Goal: Find specific page/section: Find specific page/section

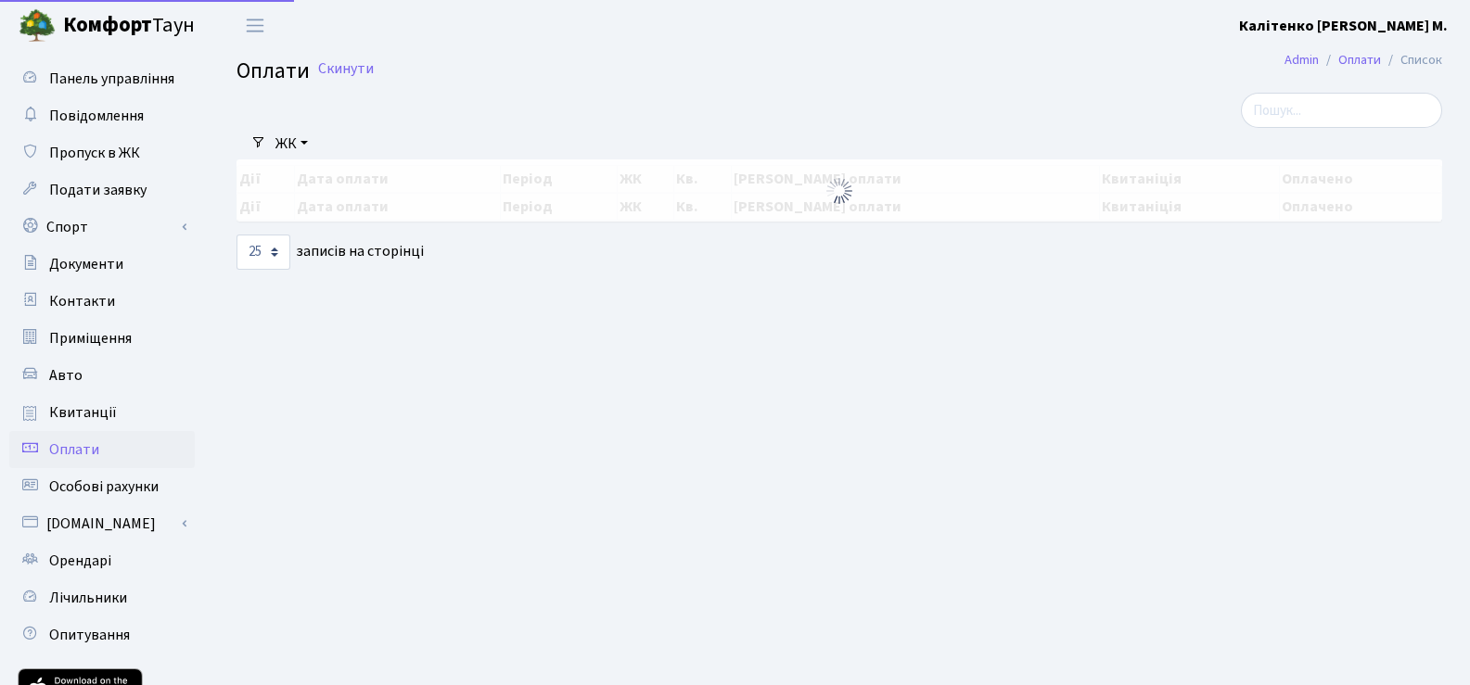
select select "25"
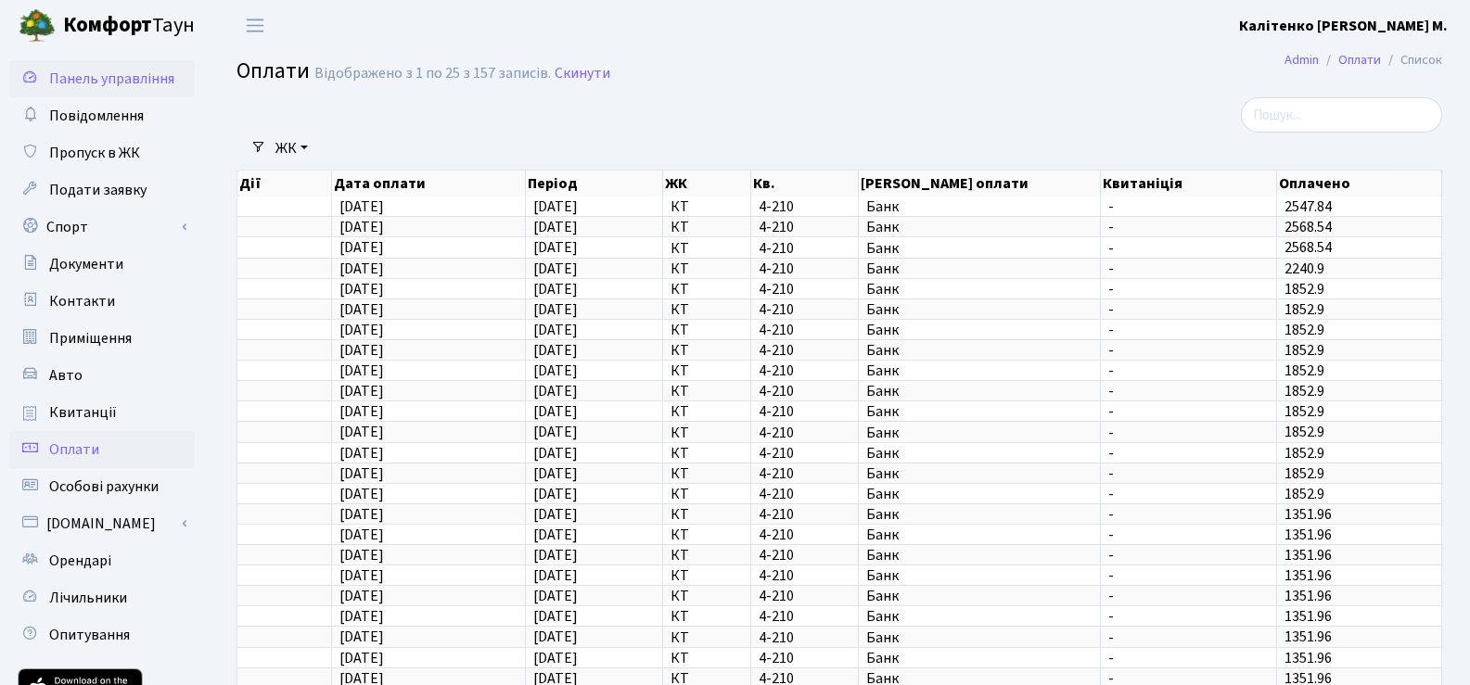
click at [137, 77] on span "Панель управління" at bounding box center [111, 79] width 125 height 20
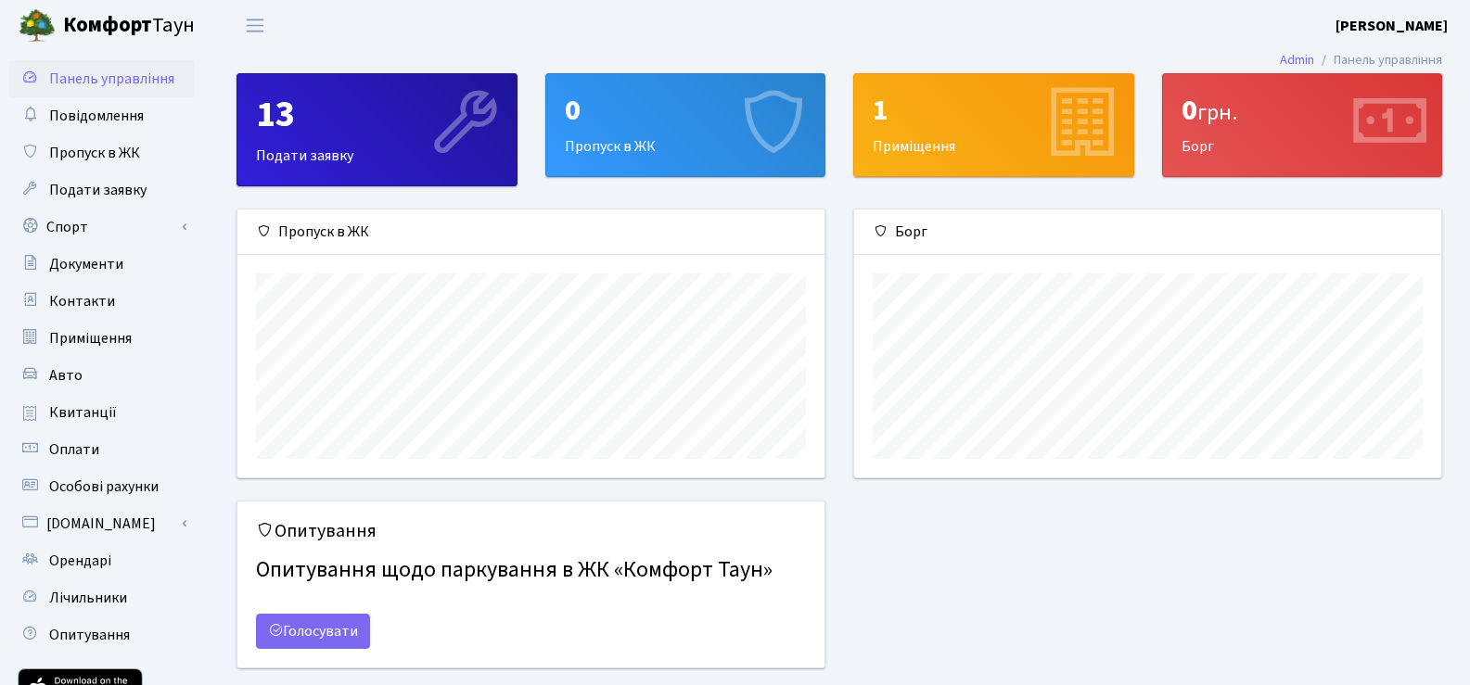
scroll to position [268, 587]
click at [119, 151] on span "Пропуск в ЖК" at bounding box center [94, 153] width 91 height 20
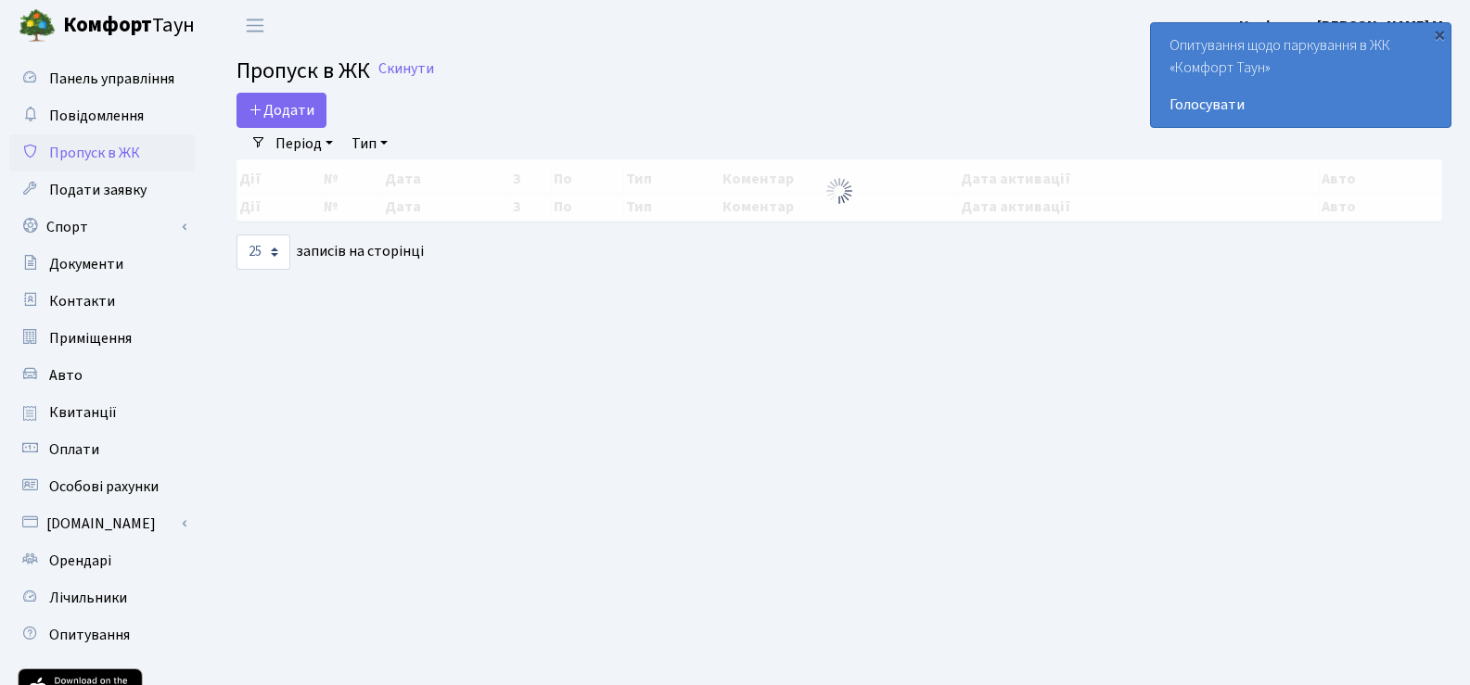
select select "25"
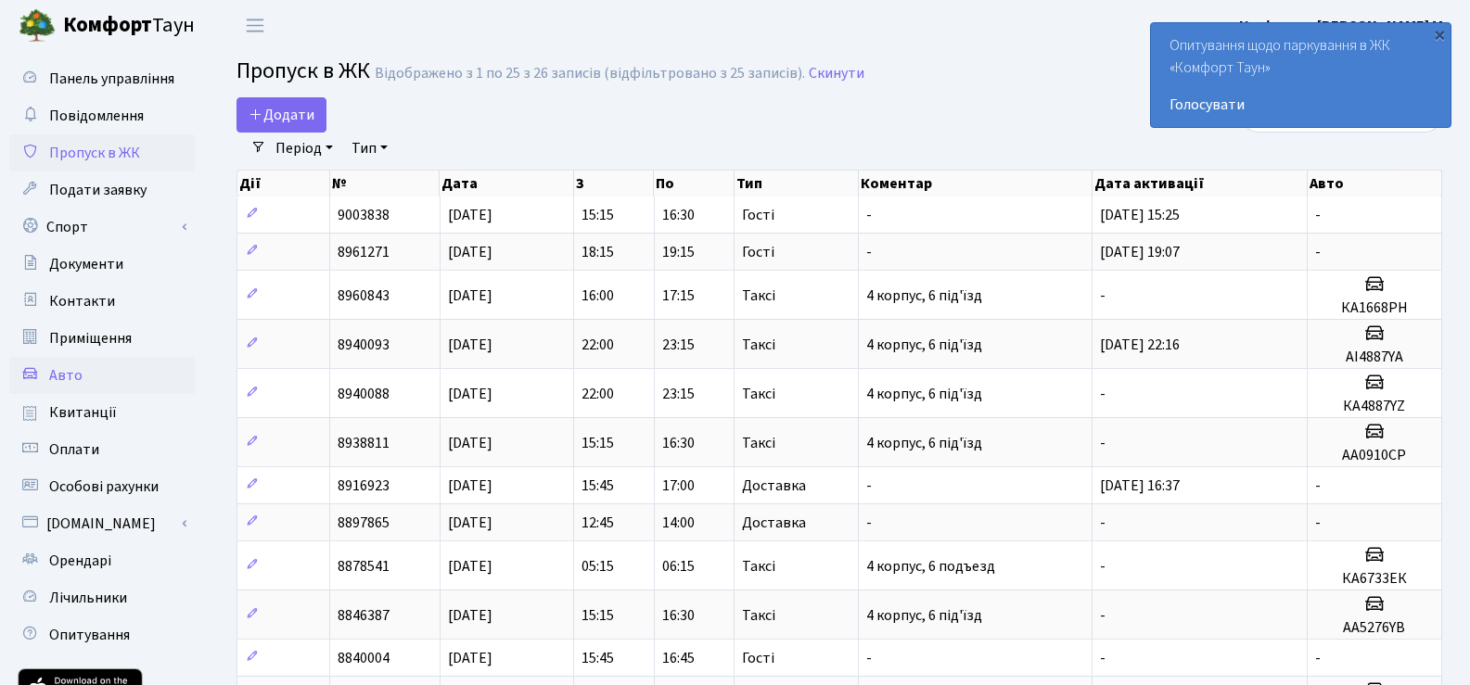
click at [73, 377] on span "Авто" at bounding box center [65, 375] width 33 height 20
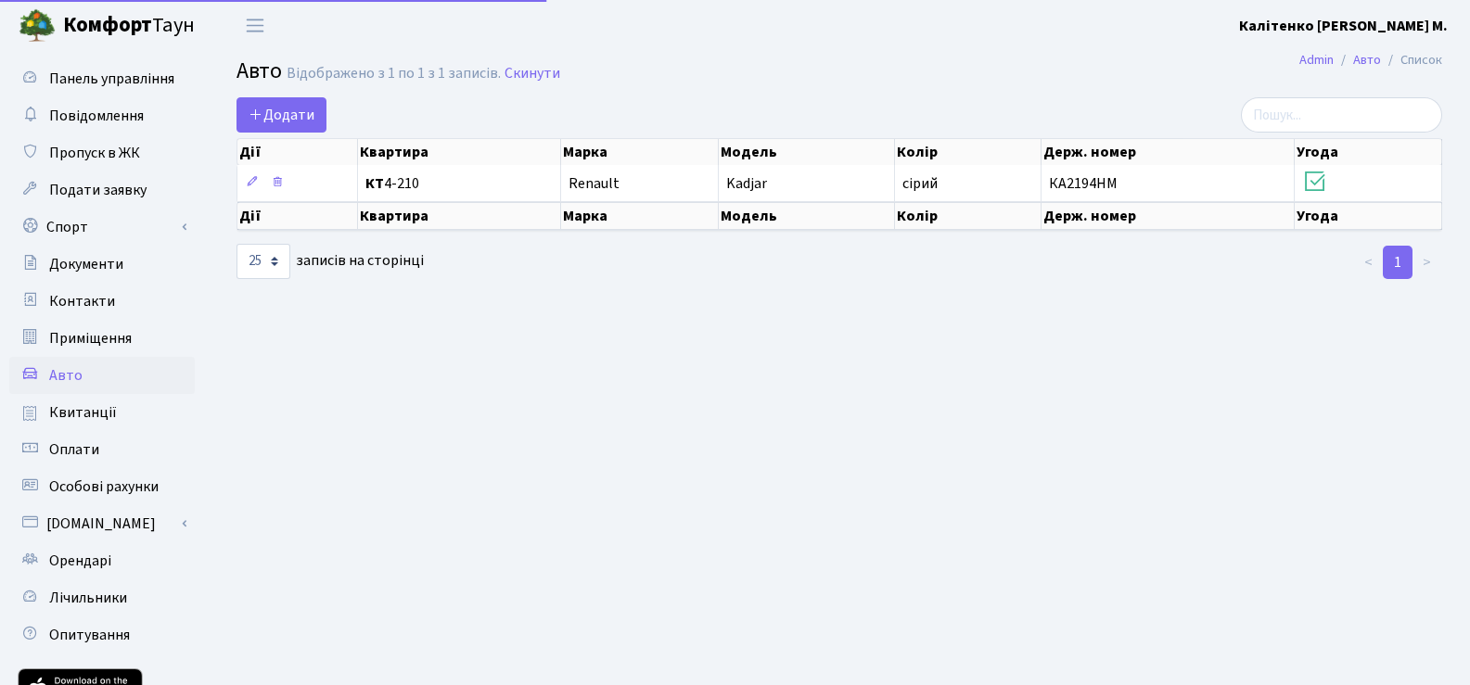
select select "25"
